Goal: Task Accomplishment & Management: Use online tool/utility

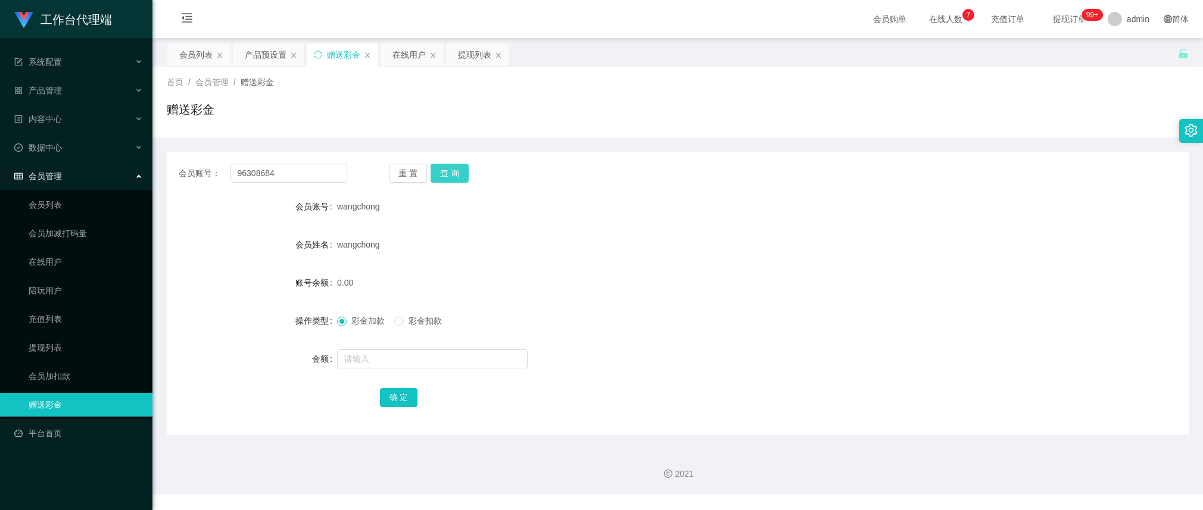
type input "96308684"
click at [439, 177] on button "查 询" at bounding box center [450, 173] width 38 height 19
click at [382, 357] on input "text" at bounding box center [432, 359] width 191 height 19
type input "30000"
drag, startPoint x: 388, startPoint y: 391, endPoint x: 406, endPoint y: 374, distance: 24.4
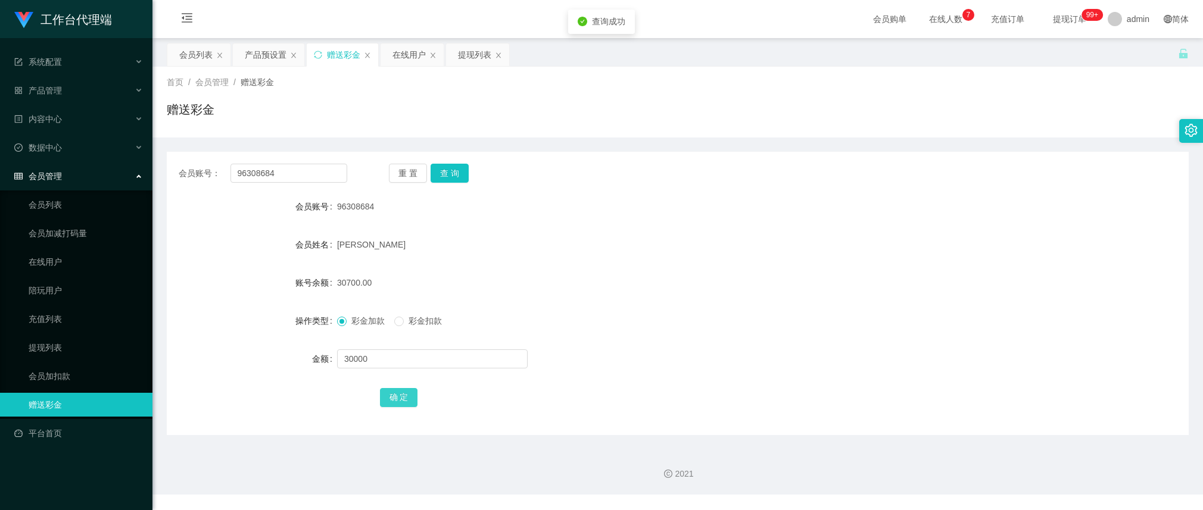
click at [388, 391] on button "确 定" at bounding box center [399, 397] width 38 height 19
click at [255, 54] on div "产品预设置" at bounding box center [266, 54] width 42 height 23
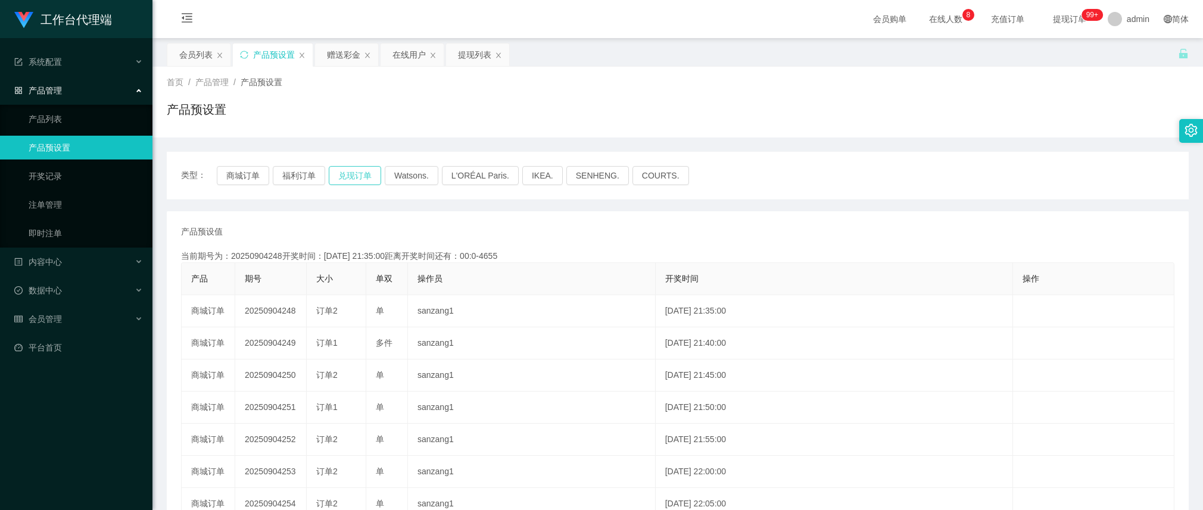
click at [366, 173] on button "兑现订单" at bounding box center [355, 175] width 52 height 19
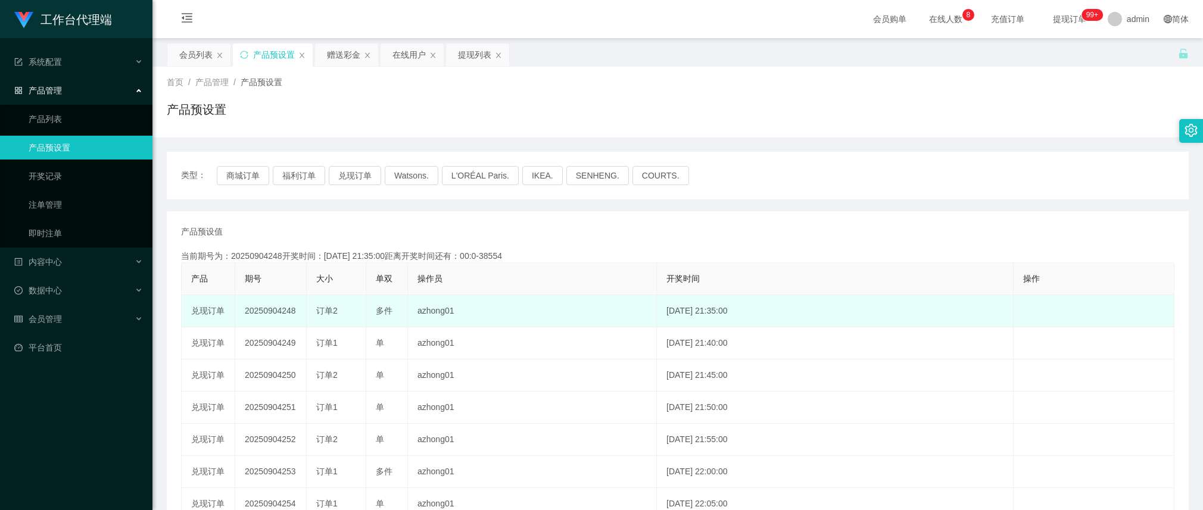
click at [278, 311] on td "20250904248" at bounding box center [270, 311] width 71 height 32
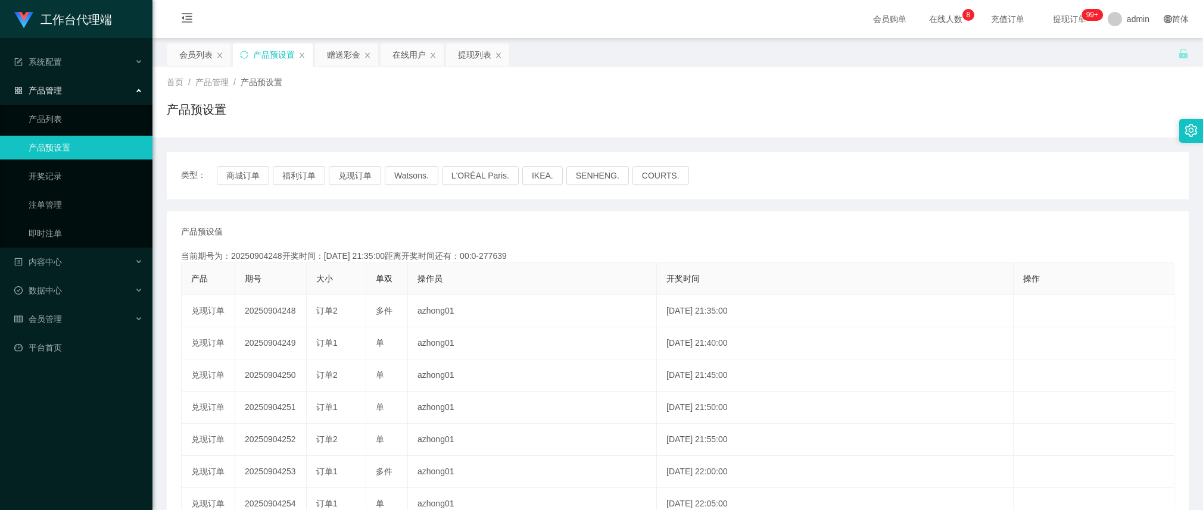
copy td "20250904248"
click at [807, 67] on div "首页 / 产品管理 / 产品预设置 / 产品预设置" at bounding box center [677, 102] width 1050 height 71
click at [354, 55] on div "赠送彩金" at bounding box center [343, 54] width 33 height 23
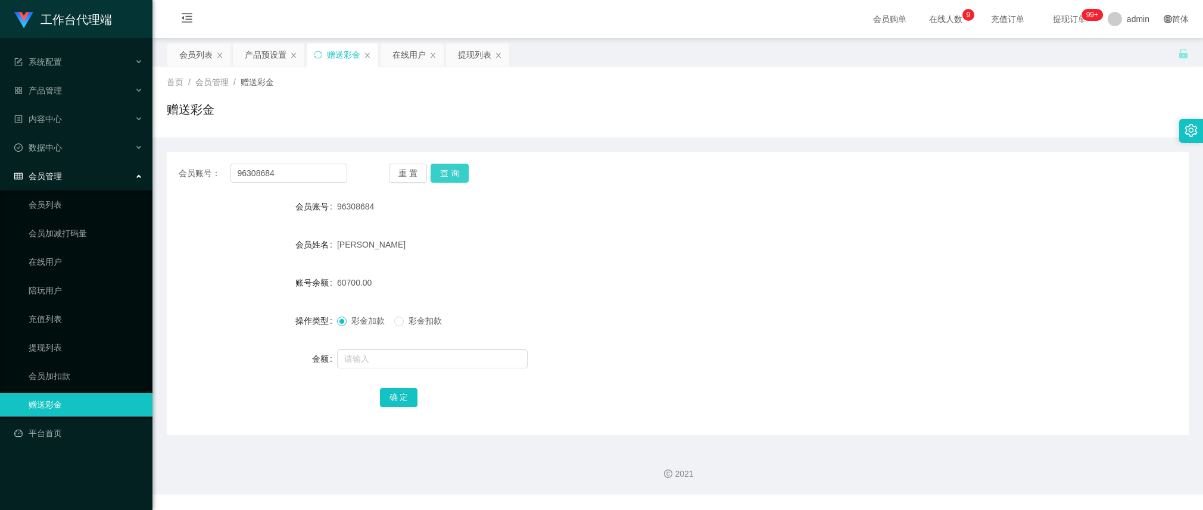
click at [448, 171] on button "查 询" at bounding box center [450, 173] width 38 height 19
drag, startPoint x: 545, startPoint y: 319, endPoint x: 391, endPoint y: 129, distance: 244.7
click at [545, 319] on div "彩金加款 彩金扣款" at bounding box center [635, 321] width 596 height 24
click at [822, 177] on div "会员账号： 96308684 重 置 查 询" at bounding box center [678, 173] width 1022 height 19
click at [441, 171] on button "查 询" at bounding box center [450, 173] width 38 height 19
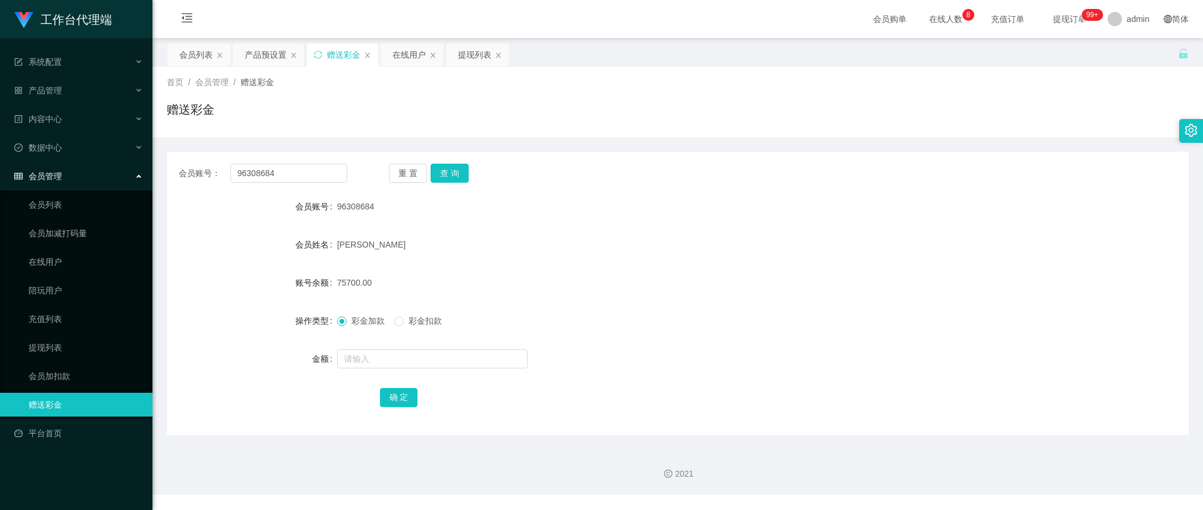
drag, startPoint x: 776, startPoint y: 108, endPoint x: 422, endPoint y: 0, distance: 370.3
click at [776, 108] on div "赠送彩金" at bounding box center [678, 114] width 1022 height 27
